Goal: Book appointment/travel/reservation

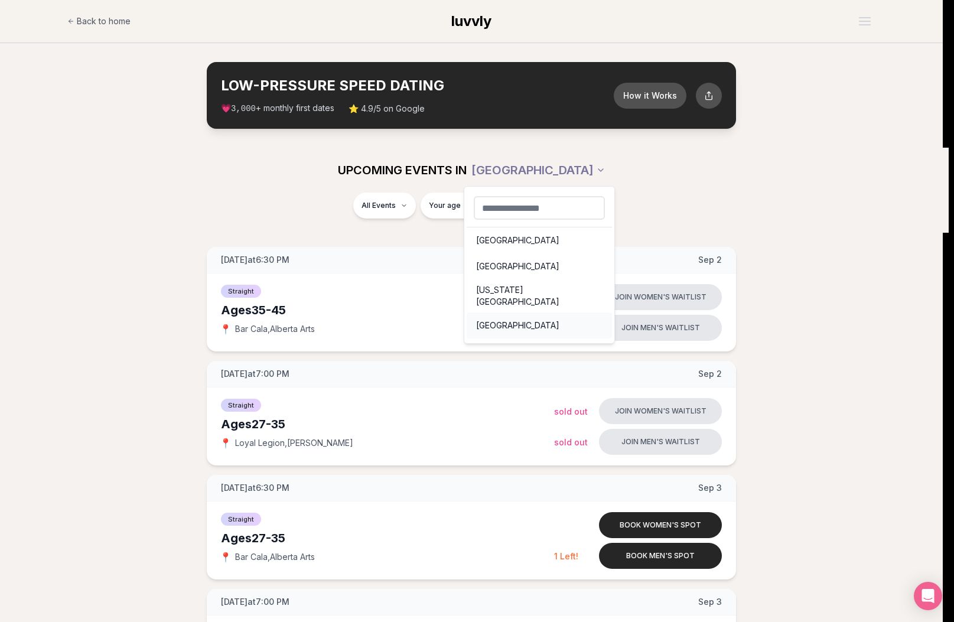
click at [545, 312] on div "San Francisco" at bounding box center [539, 325] width 145 height 26
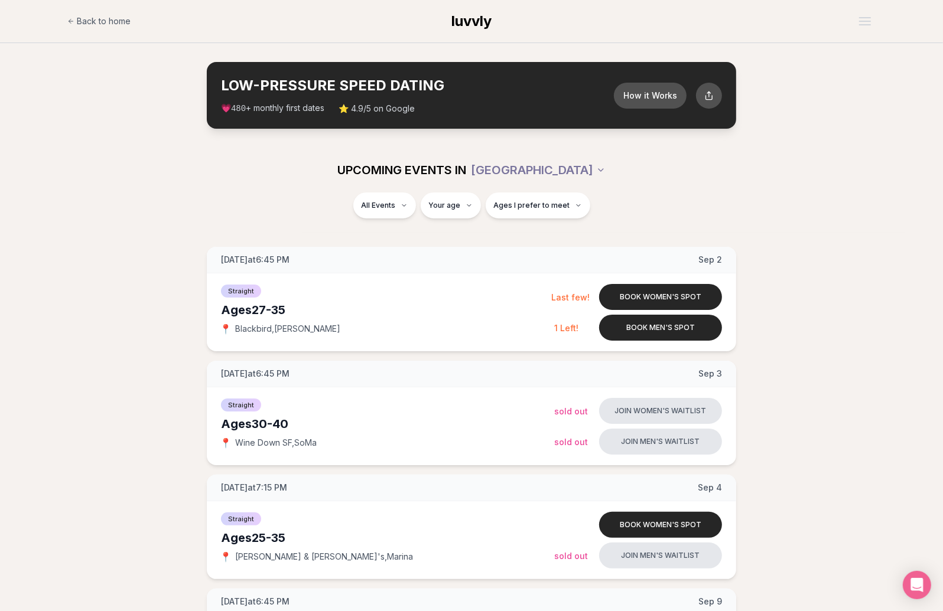
click at [808, 223] on div "All Events Your age Ages I prefer to meet" at bounding box center [471, 208] width 680 height 31
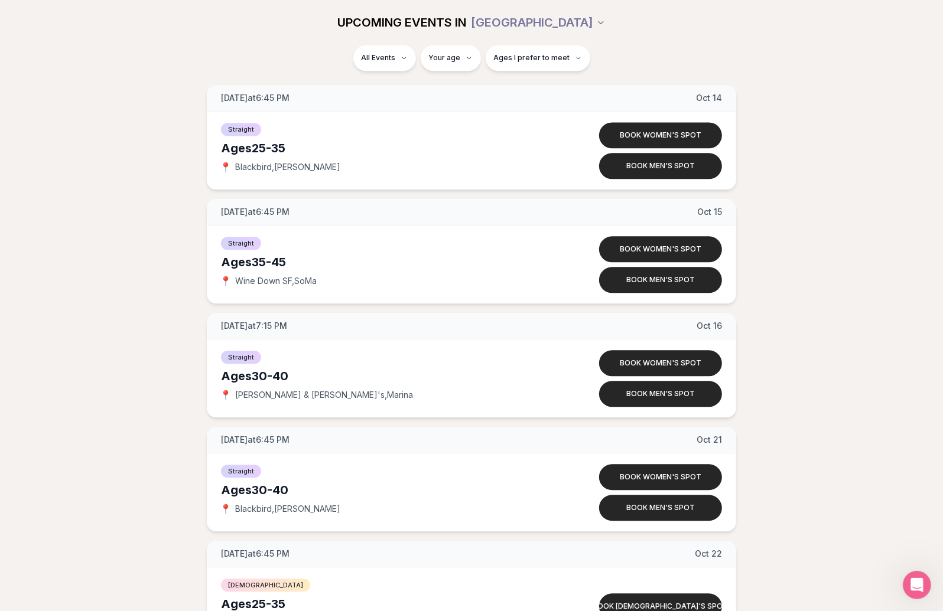
scroll to position [2219, 0]
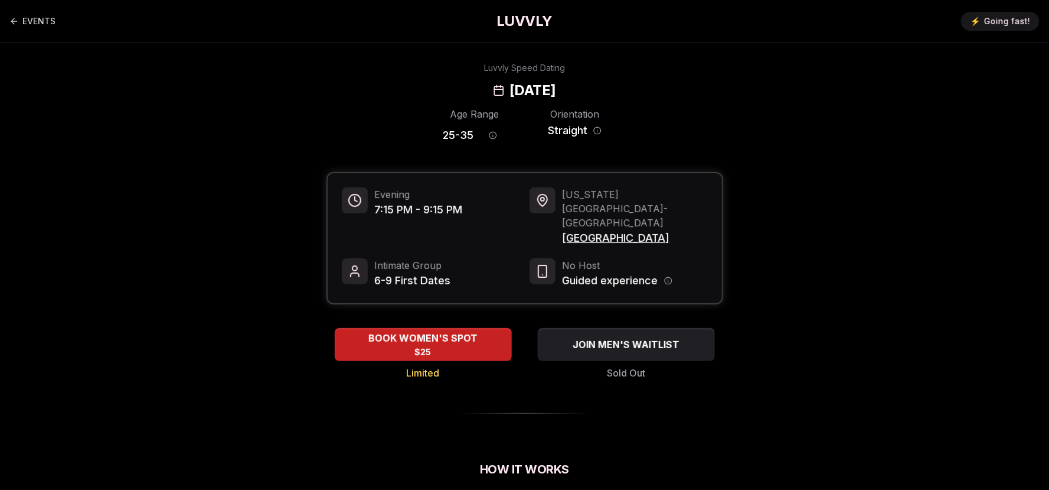
click at [781, 30] on div "EVENTS LUVVLY ⚡️ Going fast!" at bounding box center [524, 21] width 1049 height 43
